Goal: Task Accomplishment & Management: Manage account settings

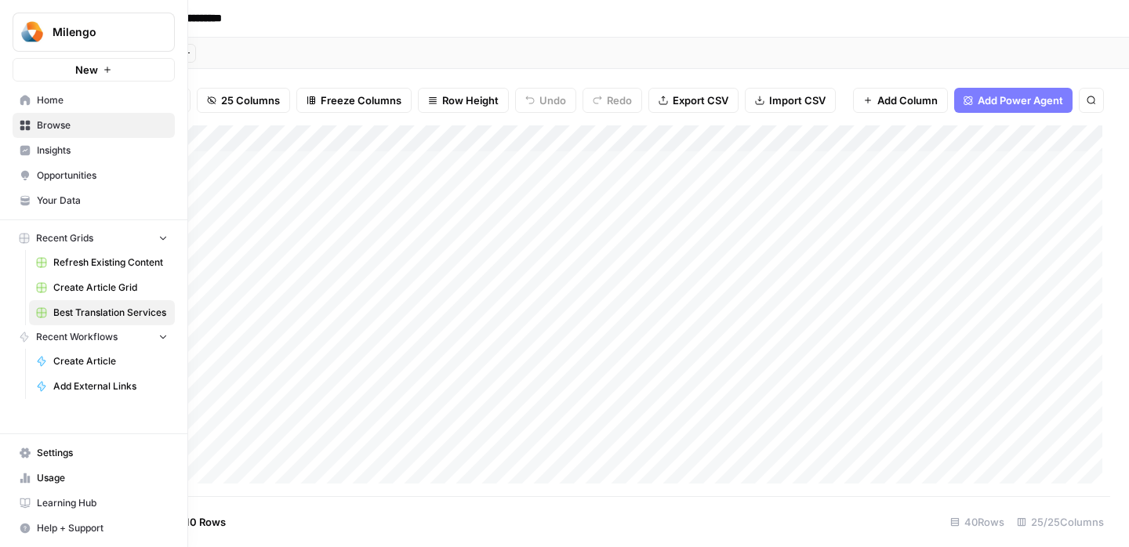
click at [60, 457] on span "Settings" at bounding box center [102, 453] width 131 height 14
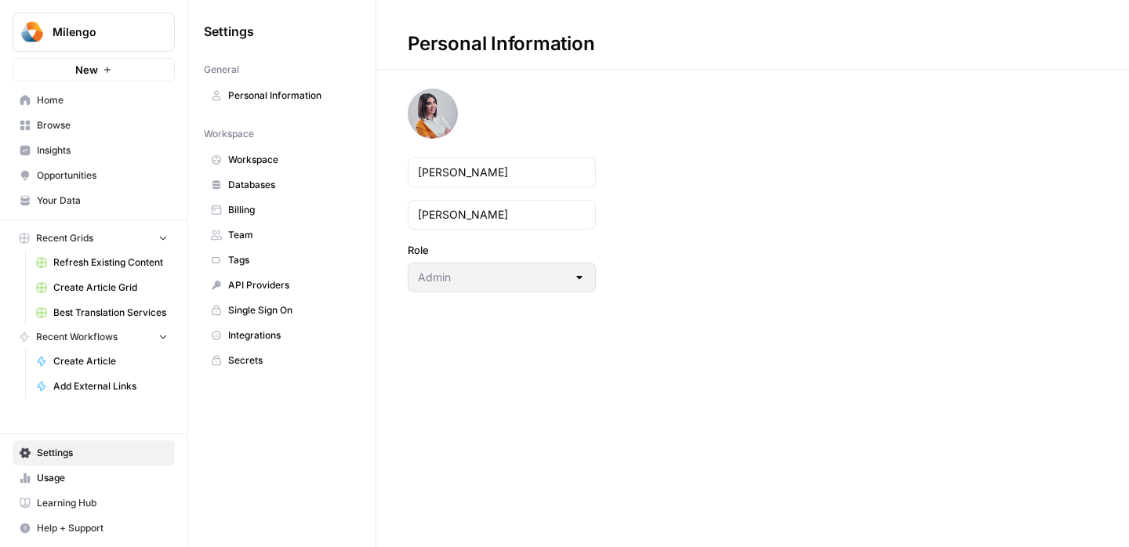
click at [237, 205] on span "Billing" at bounding box center [290, 210] width 125 height 14
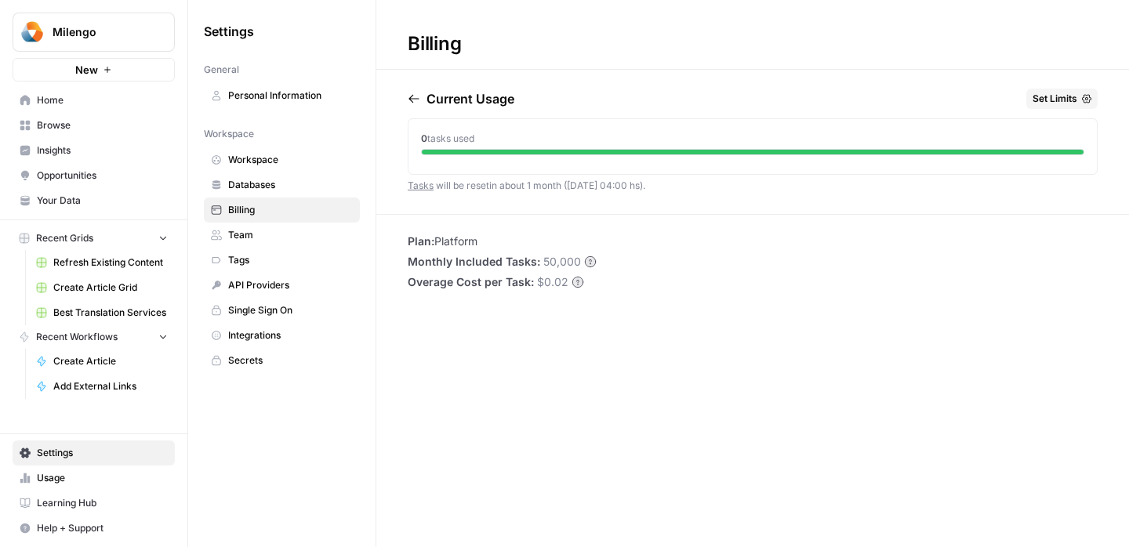
click at [93, 102] on span "Home" at bounding box center [102, 100] width 131 height 14
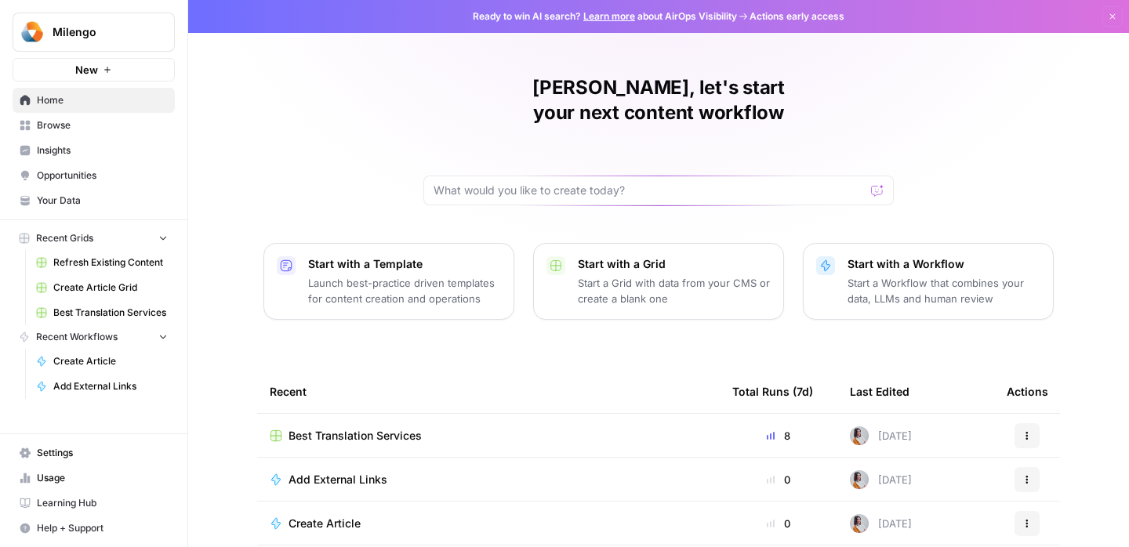
scroll to position [86, 0]
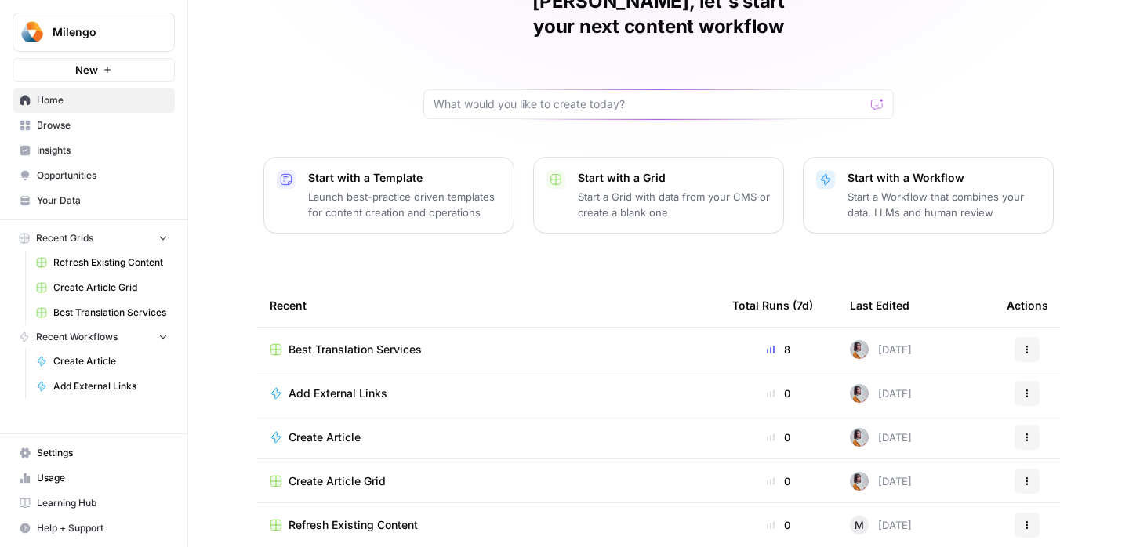
click at [431, 342] on div "Best Translation Services" at bounding box center [489, 350] width 438 height 16
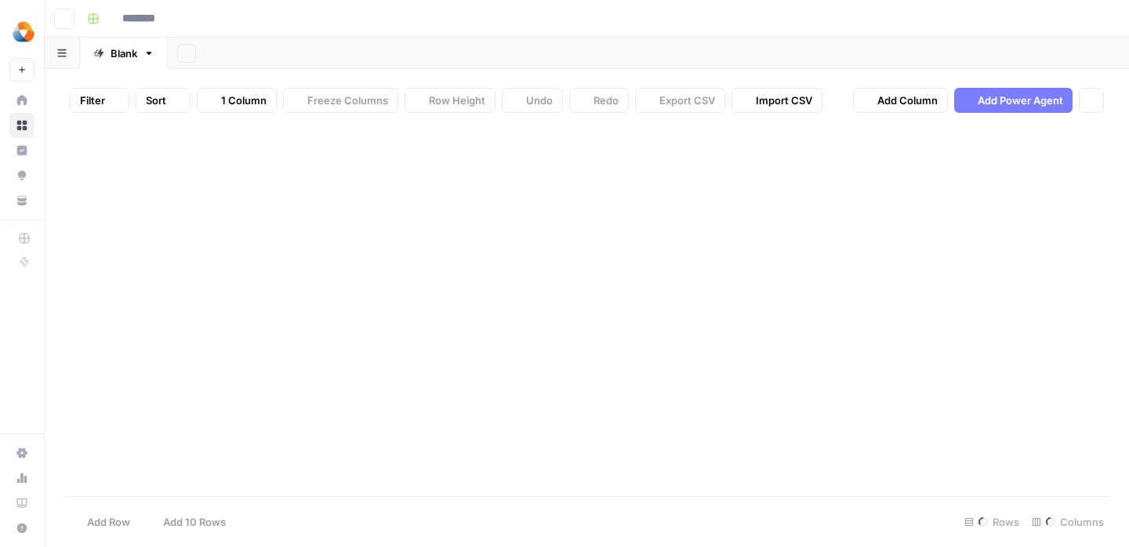
type input "**********"
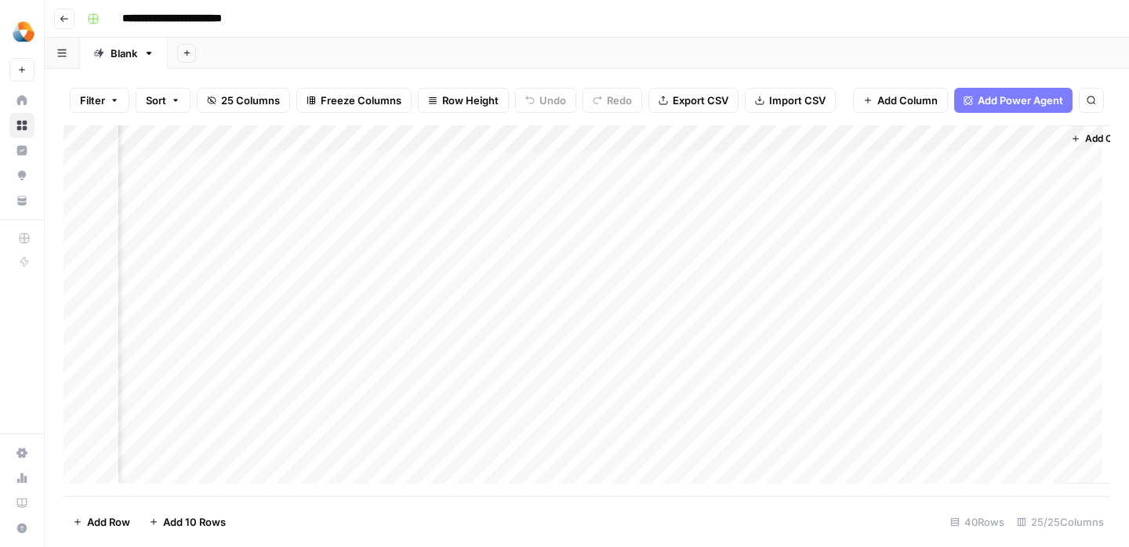
scroll to position [0, 2657]
